Goal: Information Seeking & Learning: Learn about a topic

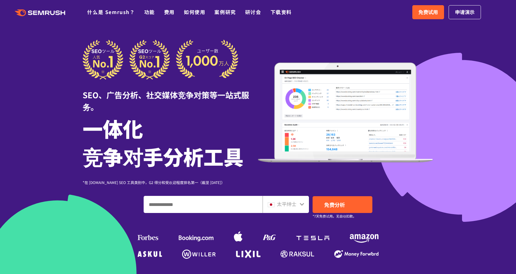
click at [457, 45] on div at bounding box center [258, 176] width 516 height 352
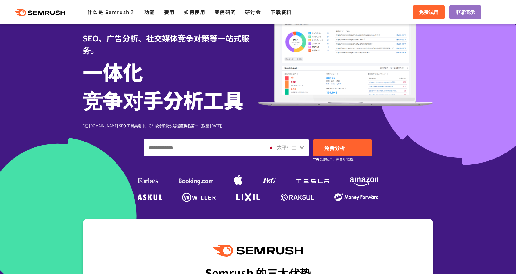
scroll to position [61, 0]
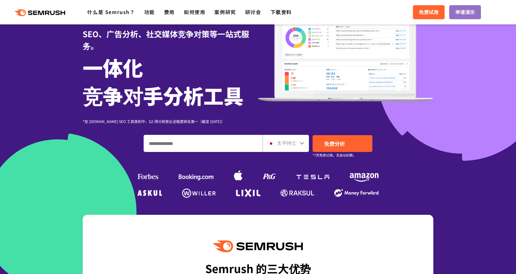
click at [306, 144] on div "太平绅士" at bounding box center [286, 143] width 46 height 17
click at [303, 144] on icon at bounding box center [302, 143] width 4 height 3
click at [300, 142] on icon at bounding box center [302, 143] width 5 height 5
click at [193, 139] on input "输入域名、关键字或 URL" at bounding box center [203, 143] width 118 height 16
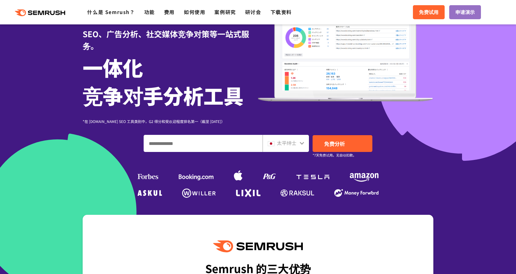
click at [204, 147] on input "输入域名、关键字或 URL" at bounding box center [203, 143] width 118 height 16
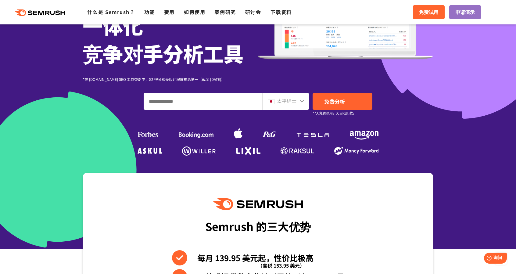
scroll to position [98, 0]
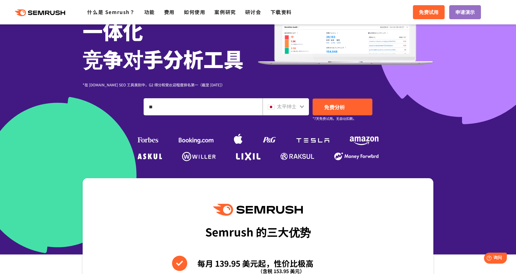
type input "*"
click at [334, 108] on font "免费分析" at bounding box center [334, 107] width 21 height 8
click at [337, 106] on font "免费分析" at bounding box center [334, 107] width 21 height 8
drag, startPoint x: 179, startPoint y: 104, endPoint x: 128, endPoint y: 106, distance: 51.6
click at [128, 106] on div "*** 太平绅士 免费分析 *7天免费试用。无自动扣款。" at bounding box center [258, 106] width 351 height 17
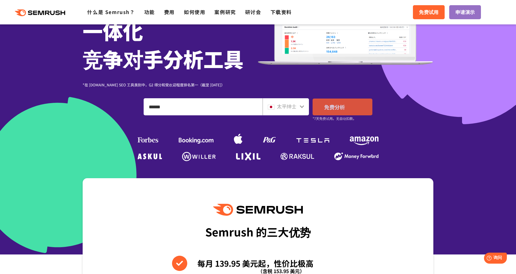
type input "******"
click at [350, 111] on link "免费分析" at bounding box center [343, 107] width 60 height 17
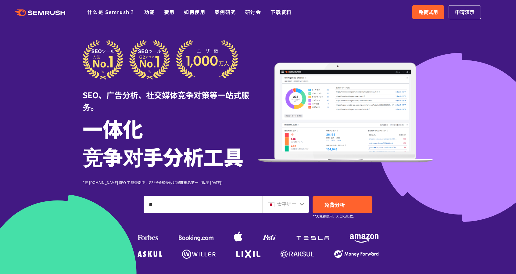
type input "*"
type input "***"
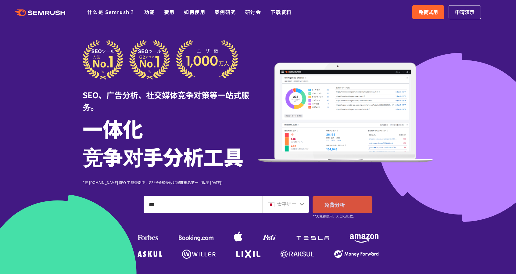
click at [343, 202] on font "免费分析" at bounding box center [334, 205] width 21 height 8
click at [195, 13] on font "如何使用" at bounding box center [194, 11] width 21 height 7
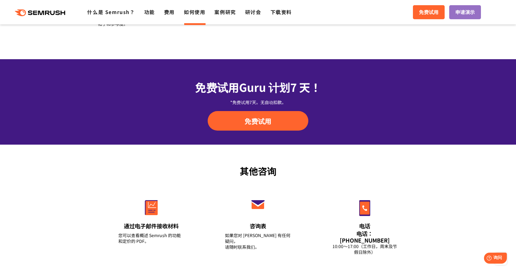
scroll to position [763, 0]
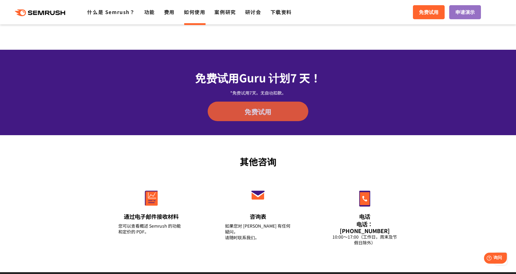
click at [228, 110] on link "免费试用" at bounding box center [258, 112] width 101 height 20
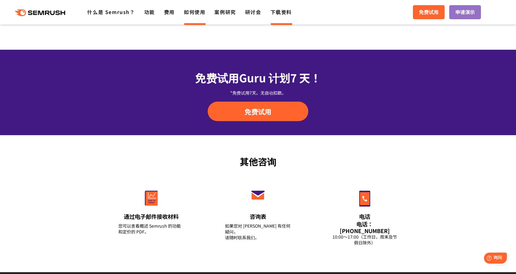
click at [281, 15] on font "下载资料" at bounding box center [281, 11] width 21 height 7
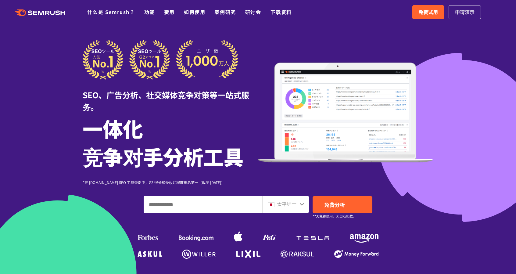
click at [462, 8] on span "申请演示" at bounding box center [465, 12] width 20 height 8
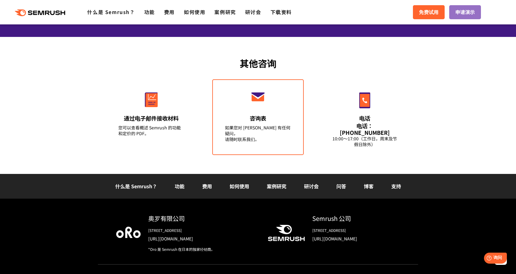
scroll to position [2131, 0]
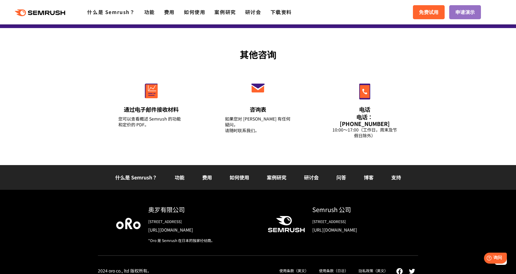
click at [178, 174] on font "功能" at bounding box center [180, 177] width 10 height 7
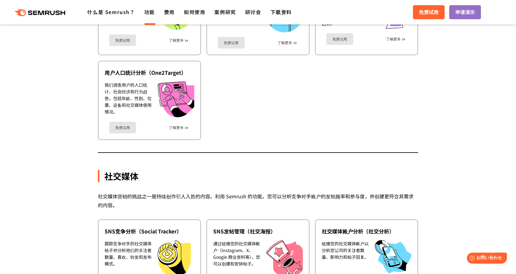
scroll to position [1098, 0]
